Goal: Task Accomplishment & Management: Use online tool/utility

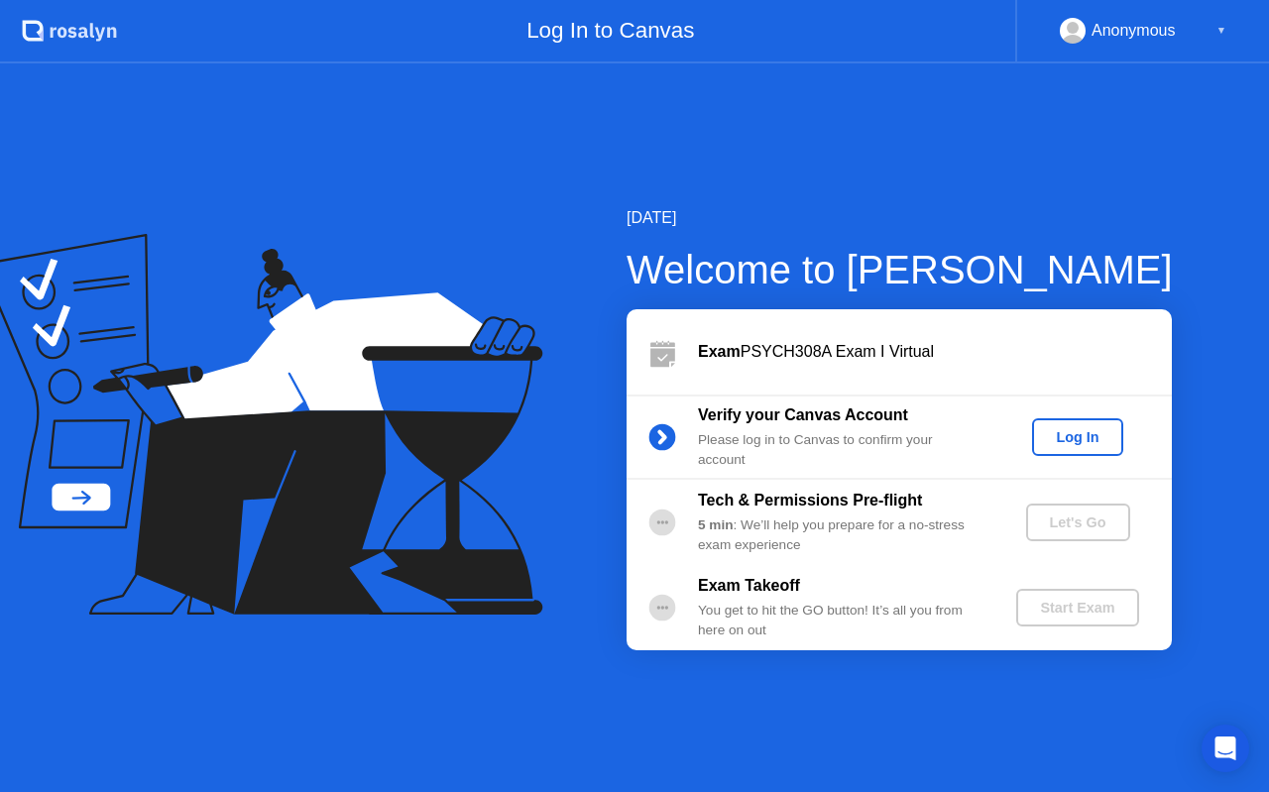
click at [1086, 424] on button "Log In" at bounding box center [1077, 437] width 90 height 38
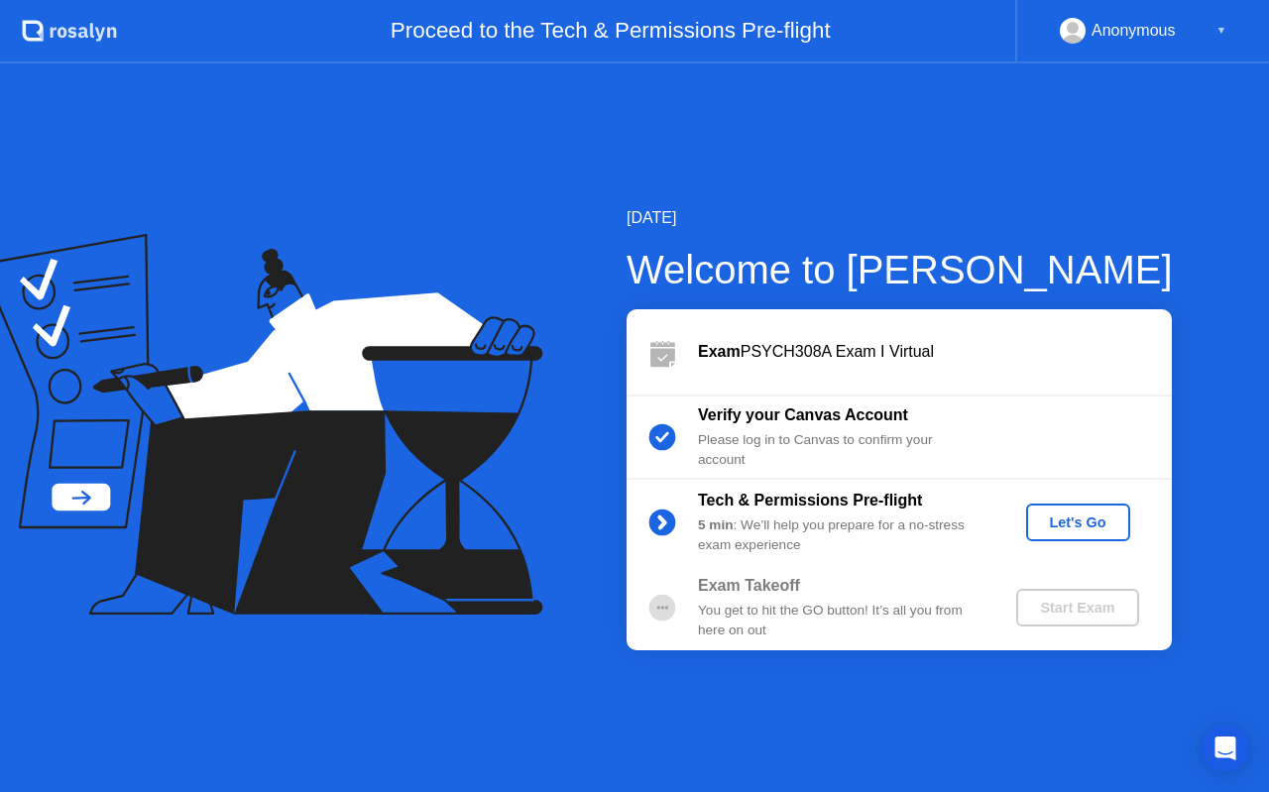
click at [1085, 527] on div "Let's Go" at bounding box center [1078, 522] width 88 height 16
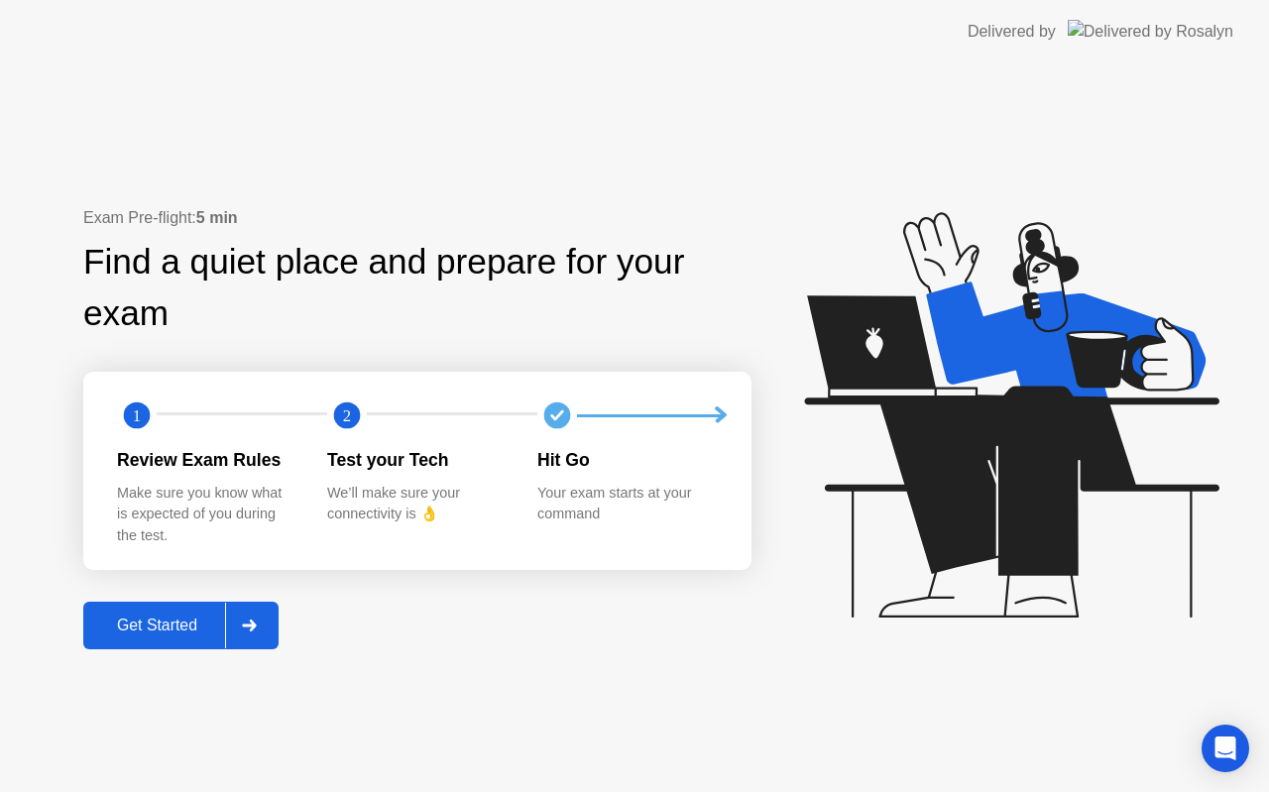
click at [161, 619] on div "Get Started" at bounding box center [157, 626] width 136 height 18
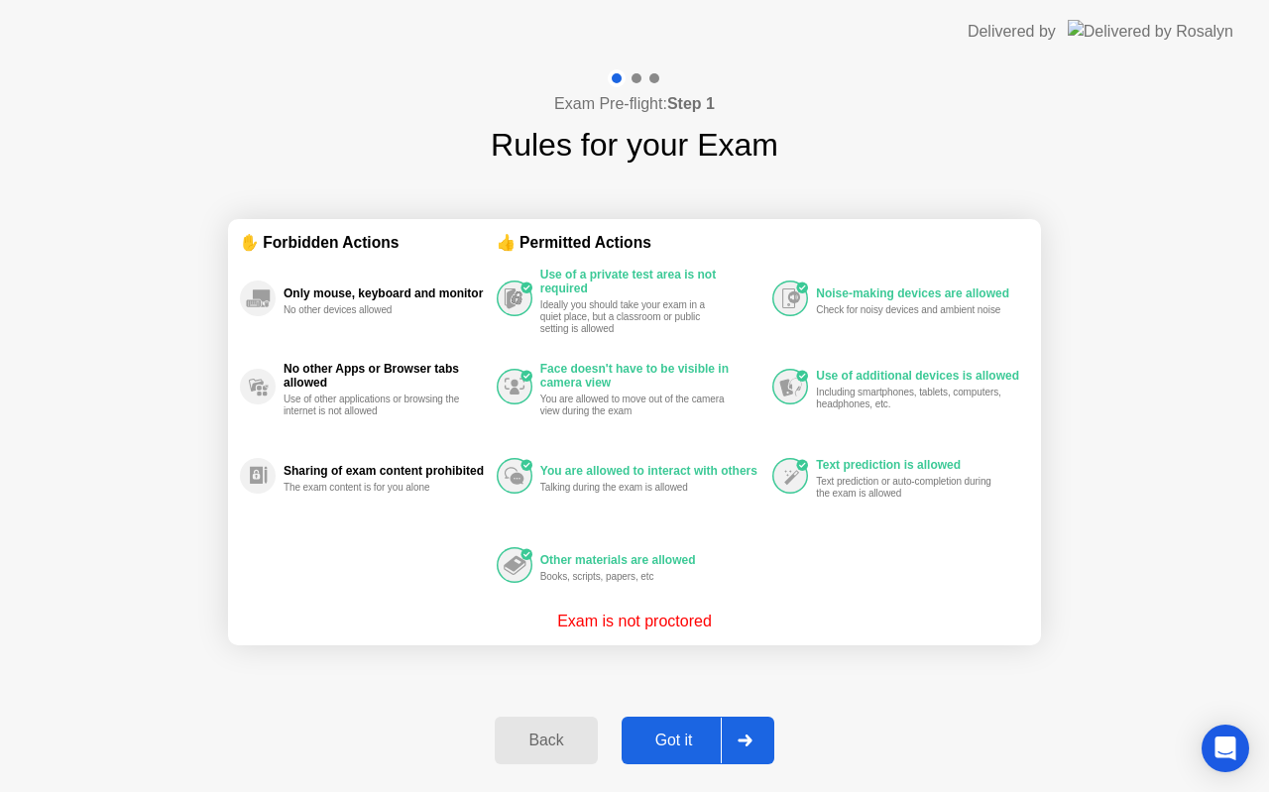
click at [653, 736] on div "Got it" at bounding box center [673, 741] width 93 height 18
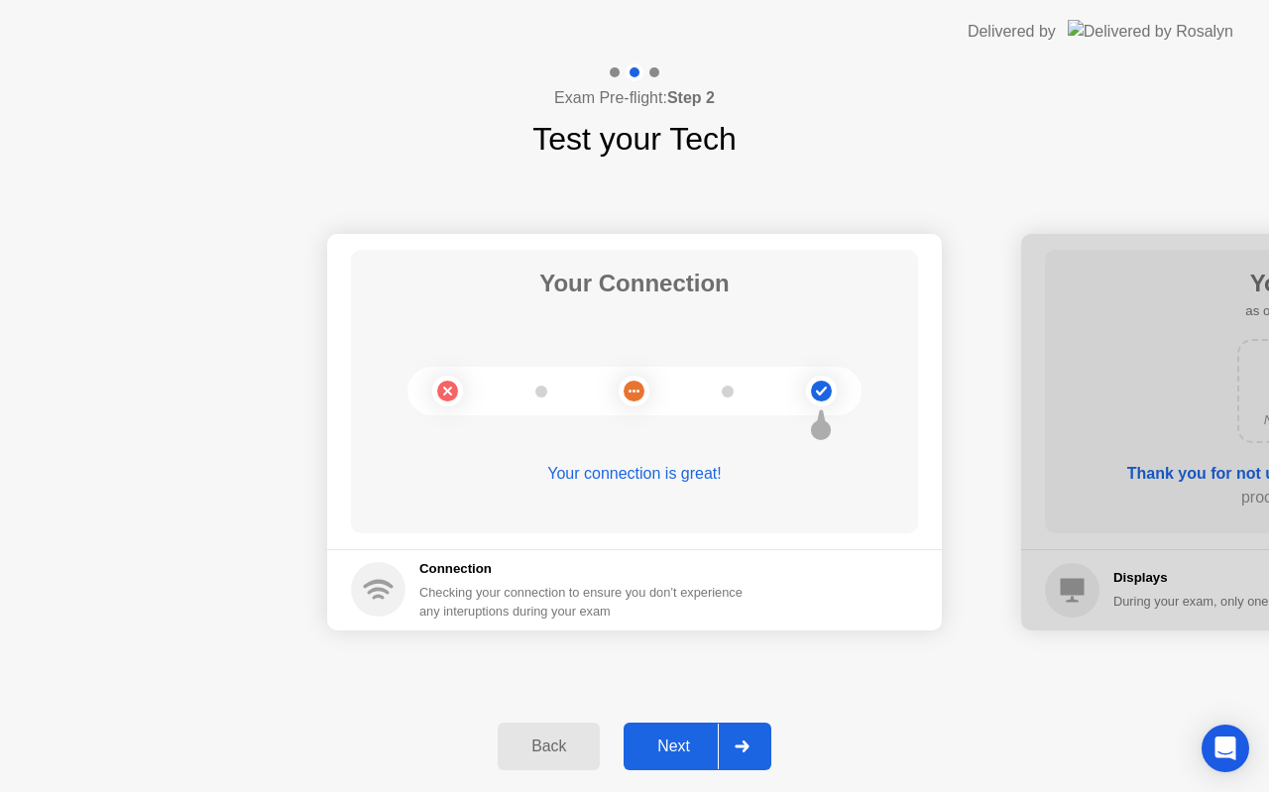
click at [684, 742] on div "Next" at bounding box center [673, 746] width 88 height 18
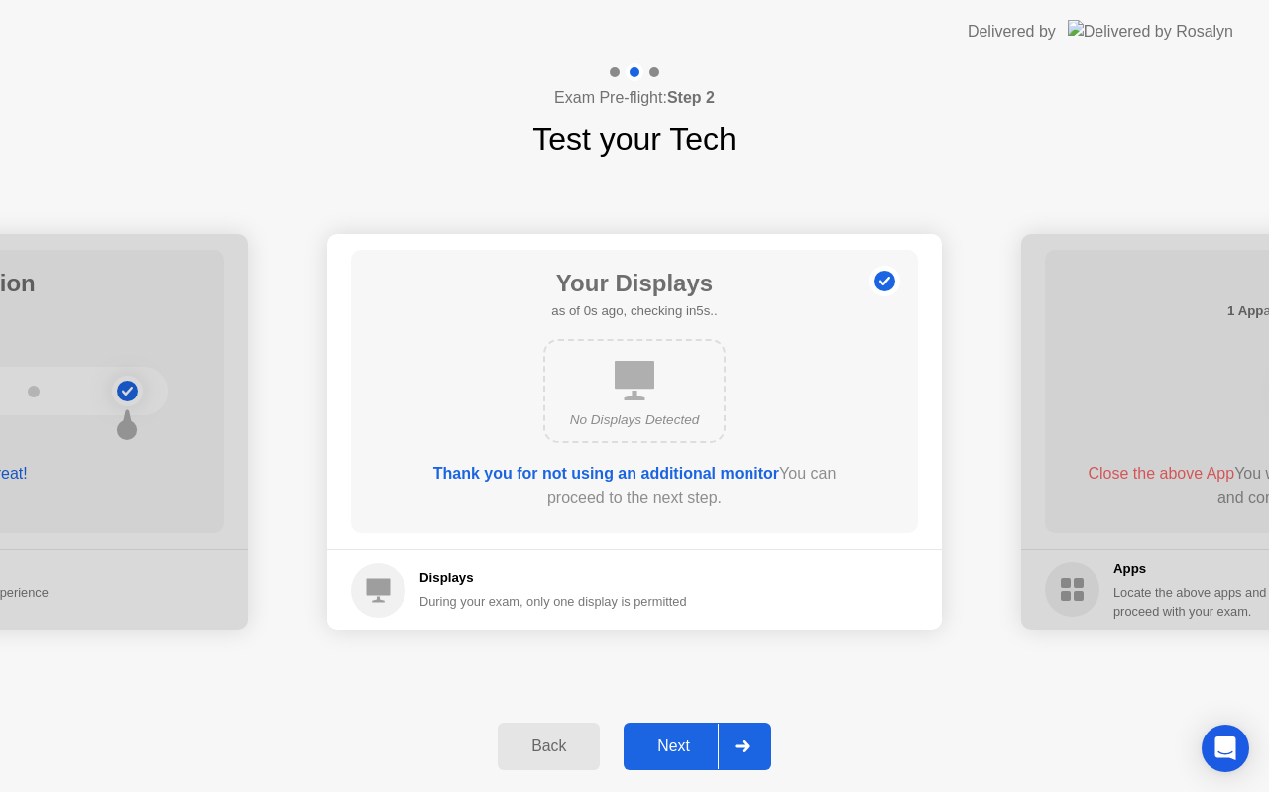
click at [684, 742] on div "Next" at bounding box center [673, 746] width 88 height 18
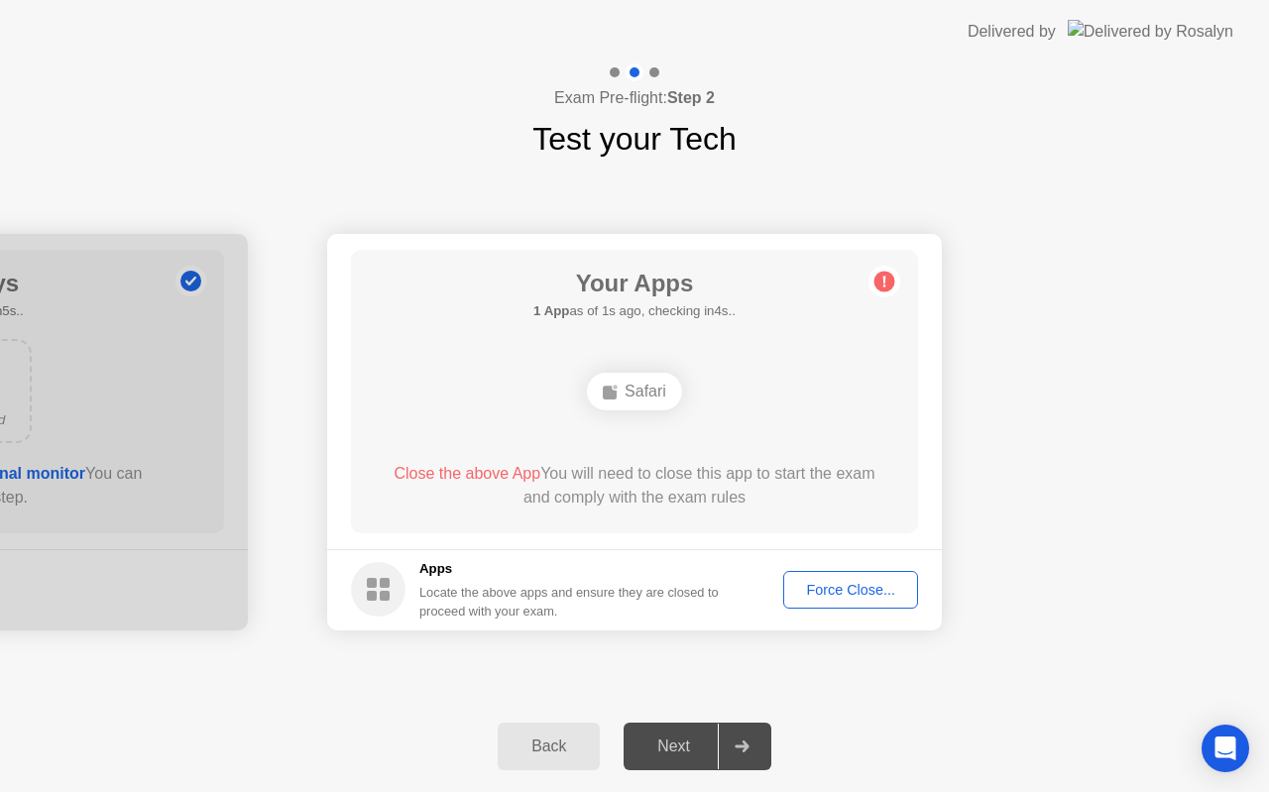
click at [873, 601] on button "Force Close..." at bounding box center [850, 590] width 135 height 38
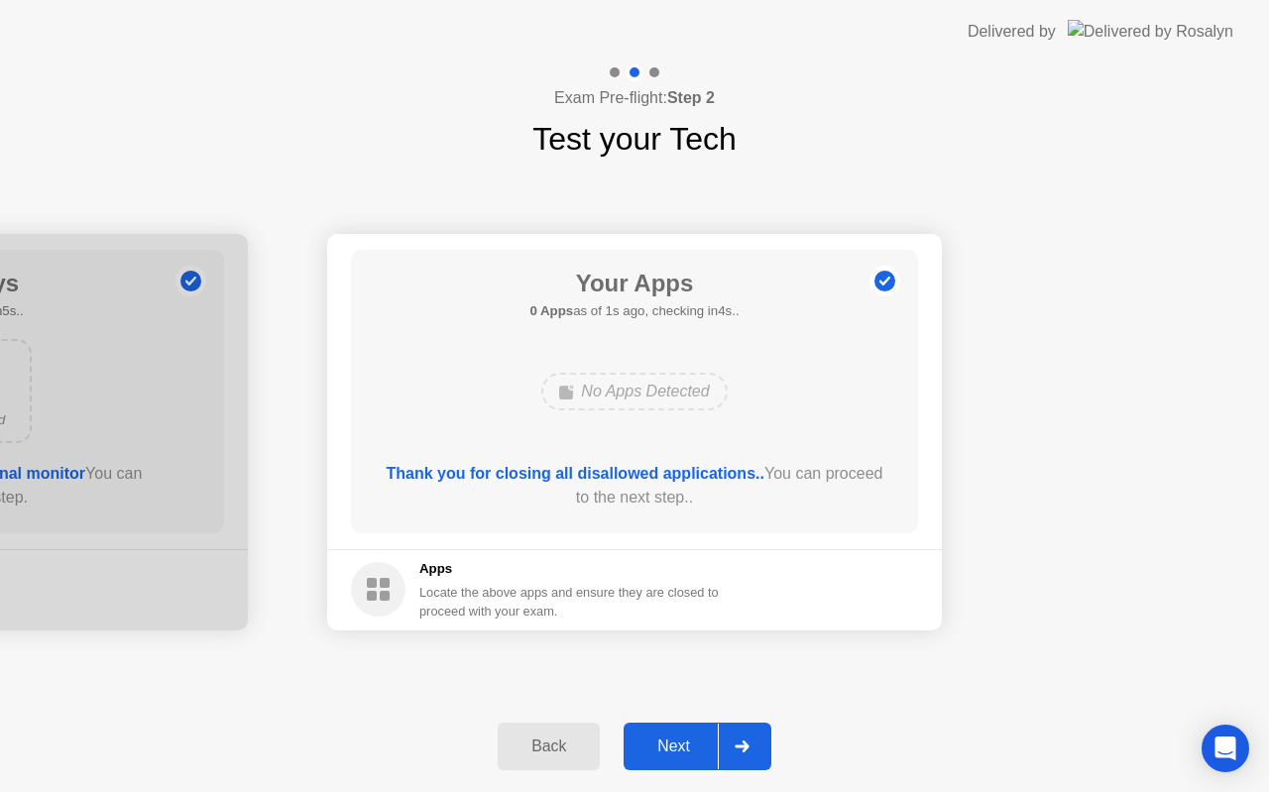
click at [666, 740] on div "Next" at bounding box center [673, 746] width 88 height 18
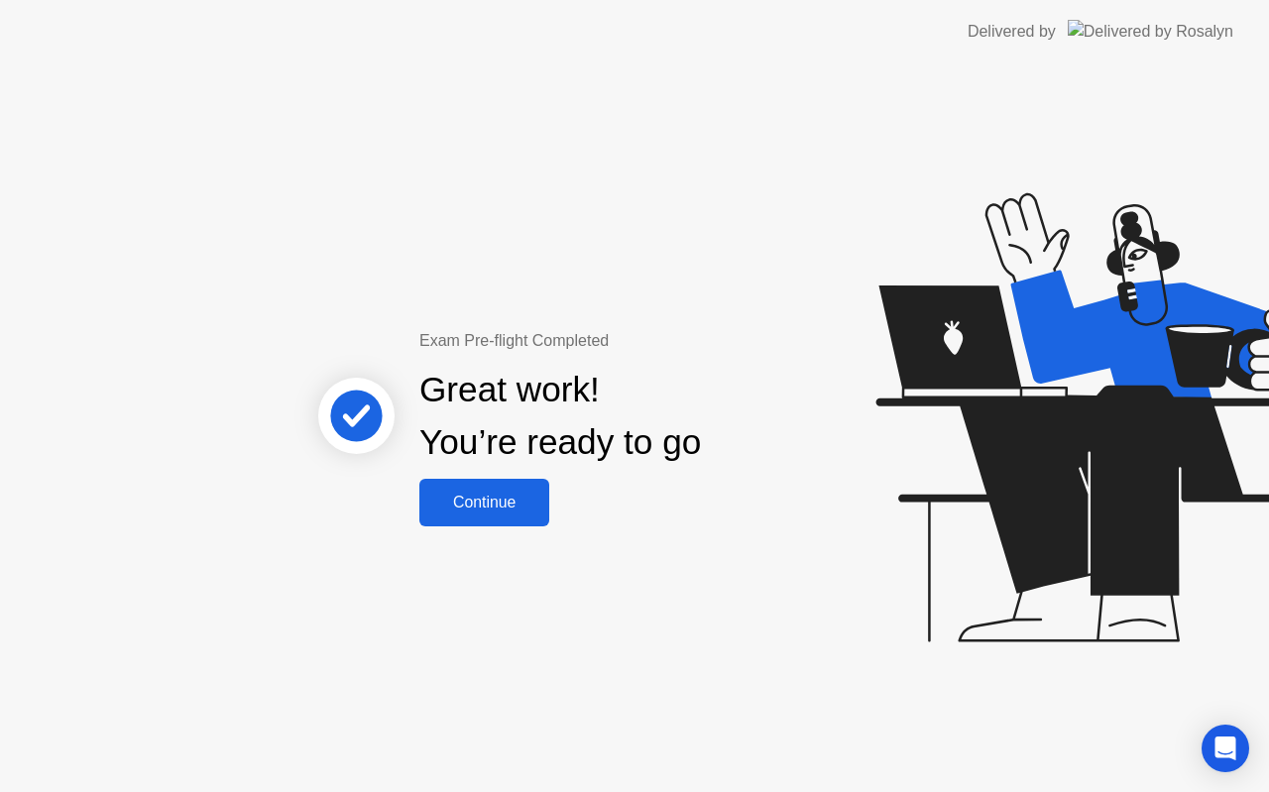
click at [506, 508] on div "Continue" at bounding box center [484, 503] width 118 height 18
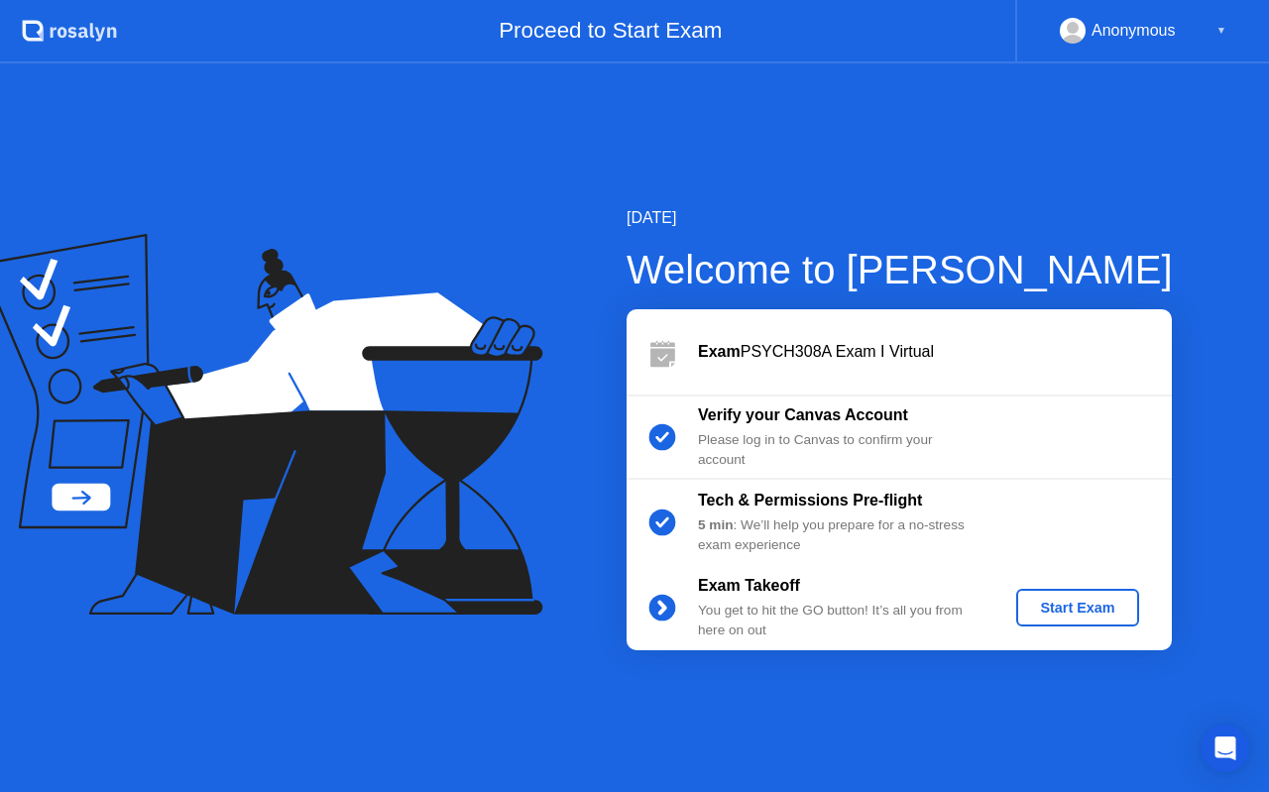
click at [1068, 607] on div "Start Exam" at bounding box center [1077, 608] width 106 height 16
